Goal: Find specific page/section: Find specific page/section

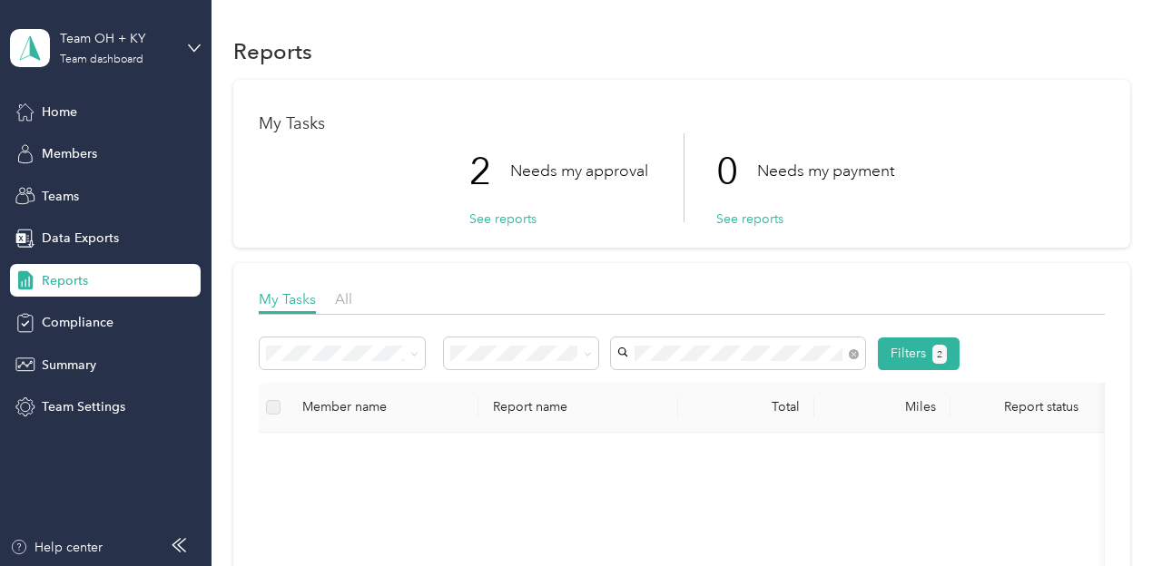
click at [66, 277] on span "Reports" at bounding box center [65, 280] width 46 height 19
click at [721, 361] on span at bounding box center [738, 354] width 254 height 32
click at [62, 110] on span "Home" at bounding box center [59, 112] width 35 height 19
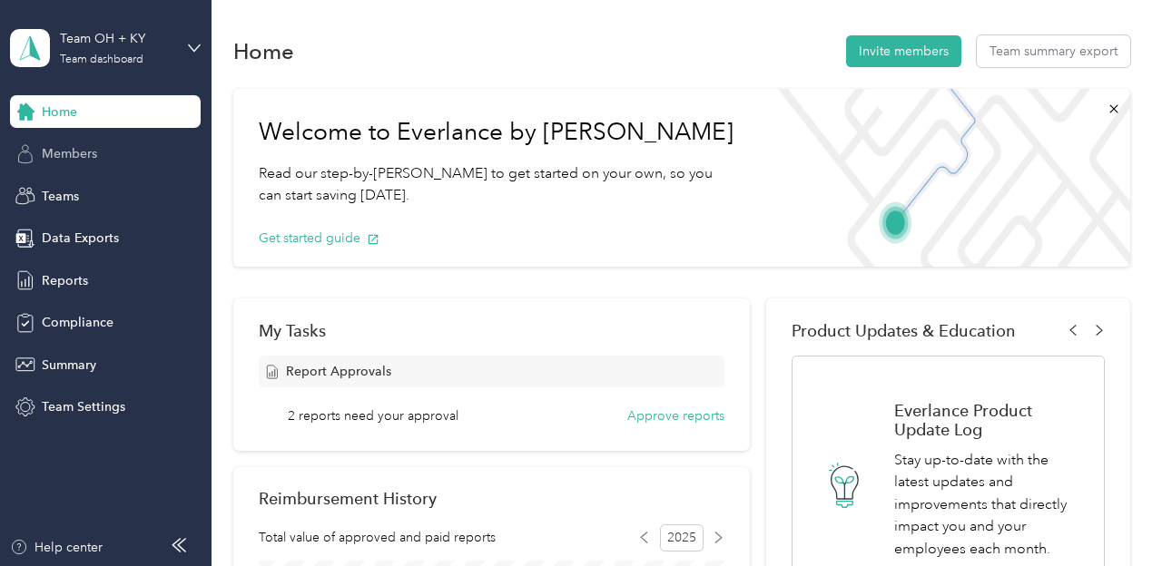
click at [69, 159] on span "Members" at bounding box center [69, 153] width 55 height 19
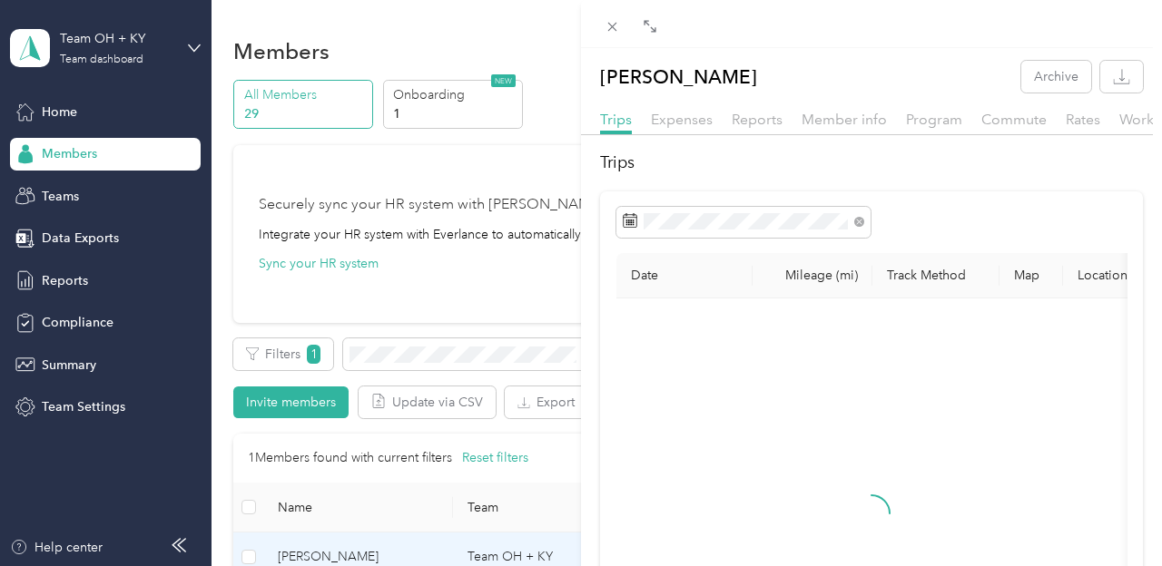
click at [393, 356] on div "[PERSON_NAME] Archive Trips Expenses Reports Member info Program Commute Rates …" at bounding box center [581, 283] width 1162 height 566
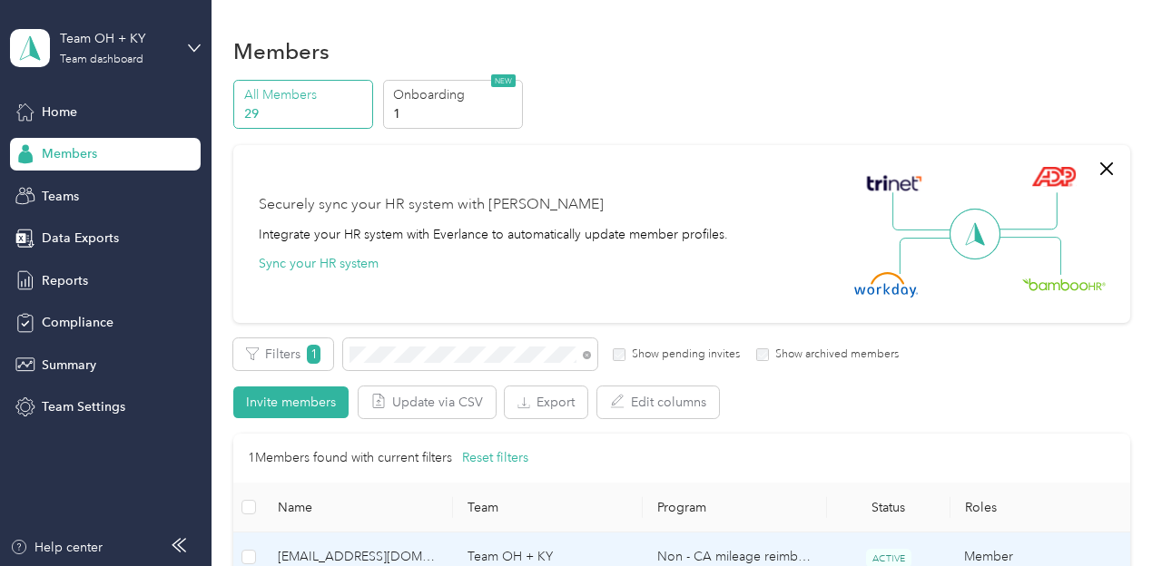
click at [337, 555] on span "[EMAIL_ADDRESS][DOMAIN_NAME]" at bounding box center [358, 557] width 161 height 20
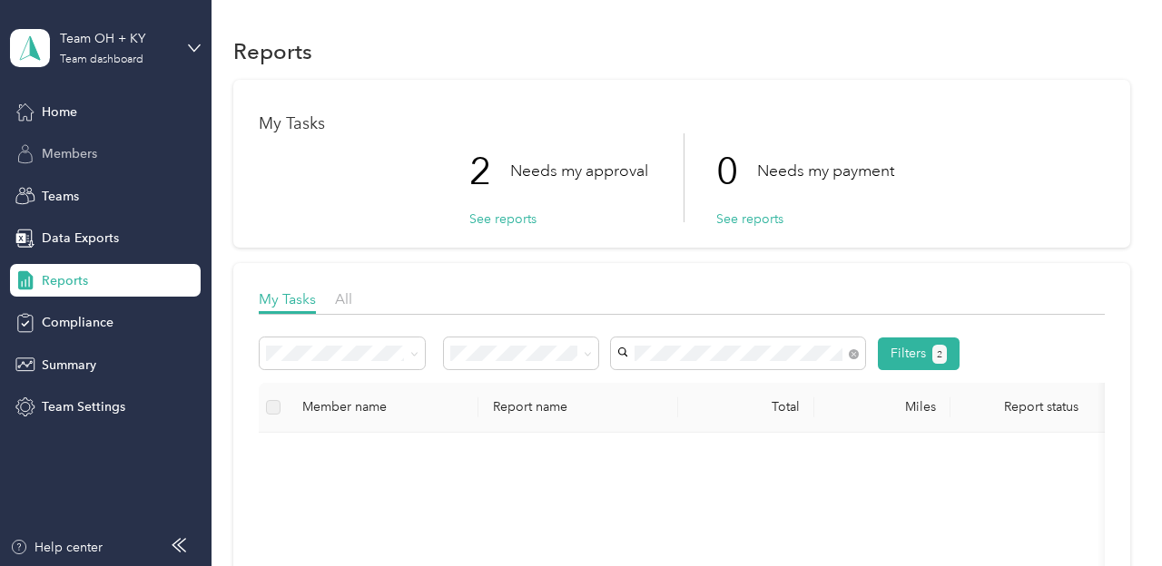
click at [72, 158] on span "Members" at bounding box center [69, 153] width 55 height 19
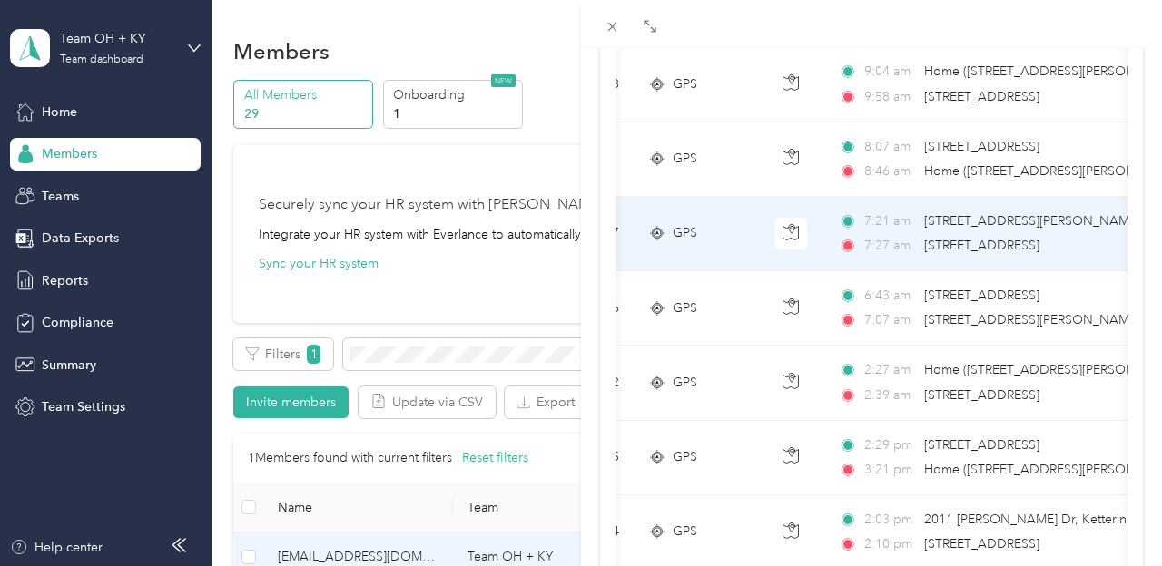
scroll to position [631, 0]
